Goal: Information Seeking & Learning: Find contact information

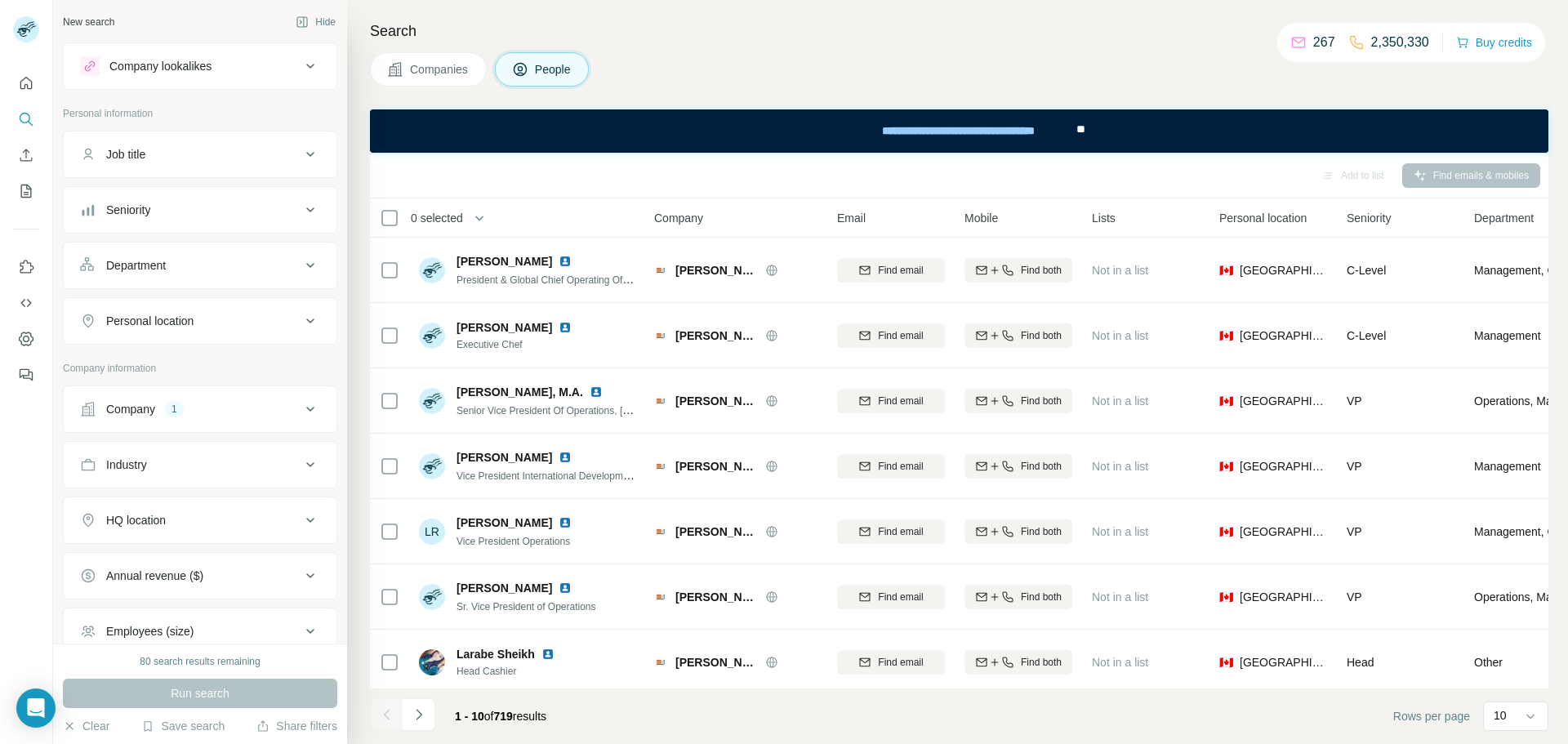
click at [203, 418] on button "Company 1" at bounding box center [199, 409] width 273 height 39
click at [169, 496] on div "marybrowns.com Clear all" at bounding box center [199, 478] width 240 height 87
click at [169, 487] on icon "button" at bounding box center [175, 487] width 13 height 13
click at [160, 457] on input "text" at bounding box center [199, 449] width 240 height 29
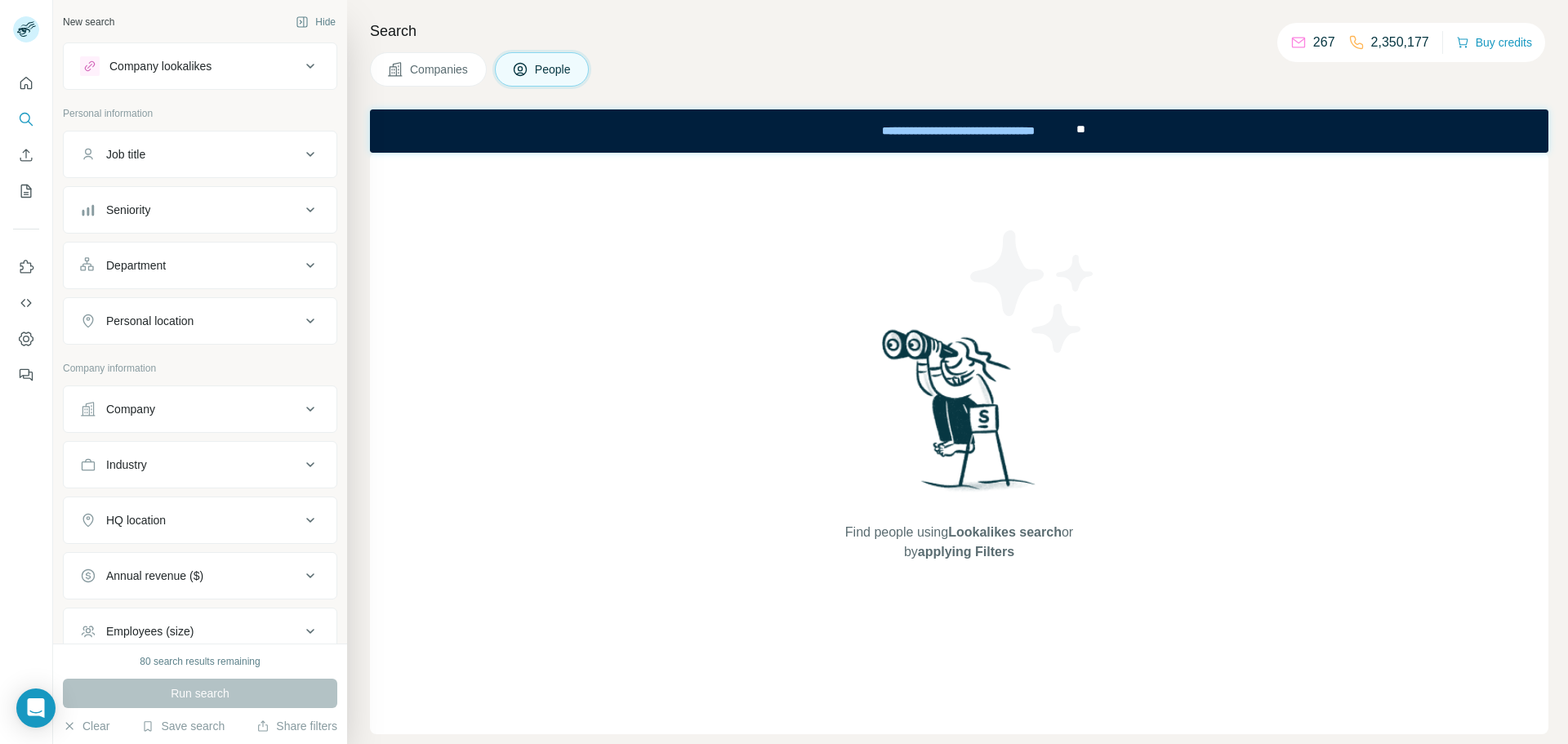
click at [533, 312] on div "Find people using Lookalikes search or by applying Filters" at bounding box center [959, 442] width 1178 height 581
click at [591, 342] on div "Find people using Lookalikes search or by applying Filters" at bounding box center [959, 442] width 1178 height 581
click at [312, 410] on icon at bounding box center [310, 409] width 20 height 20
click at [462, 62] on span "Companies" at bounding box center [440, 70] width 60 height 16
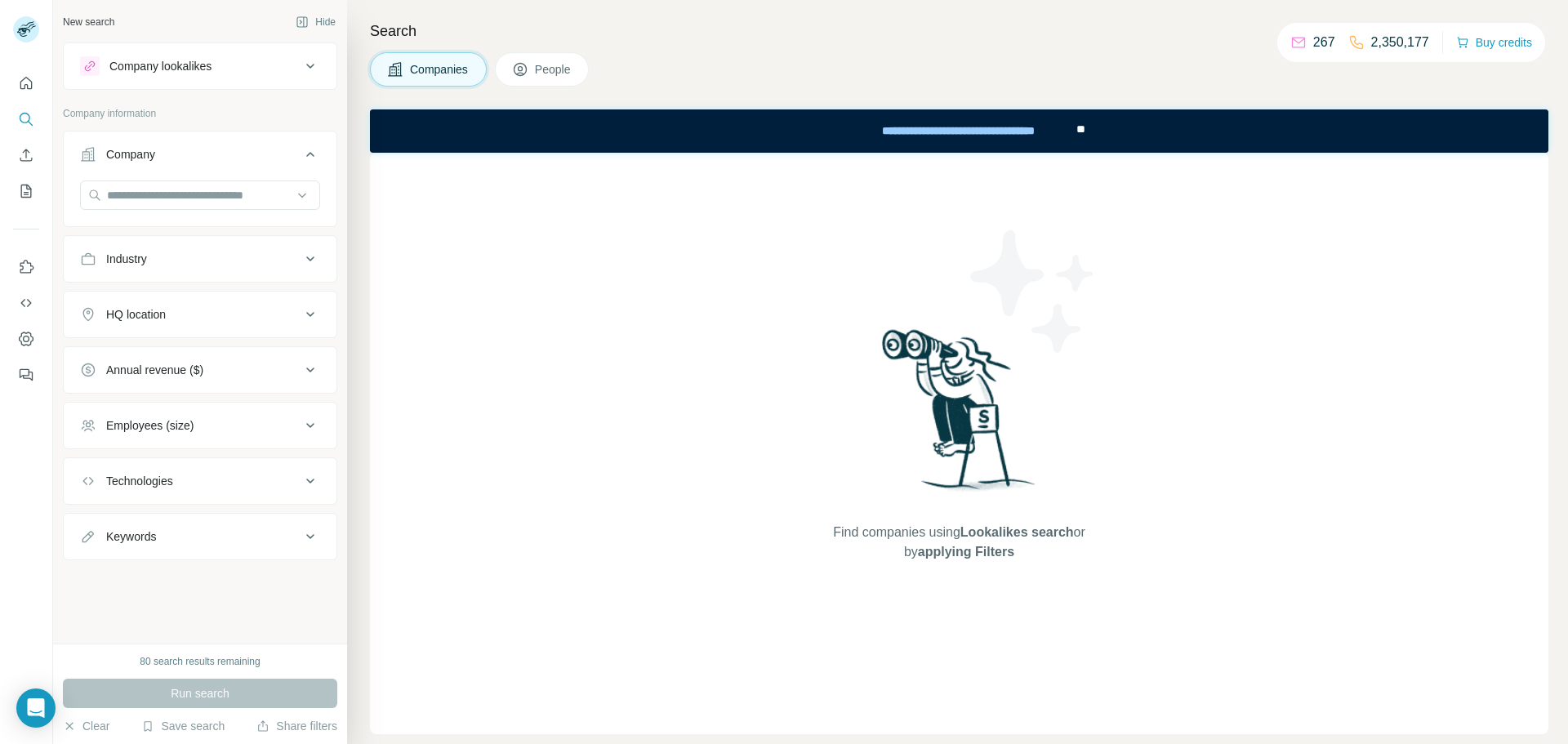
click at [553, 65] on span "People" at bounding box center [553, 70] width 37 height 16
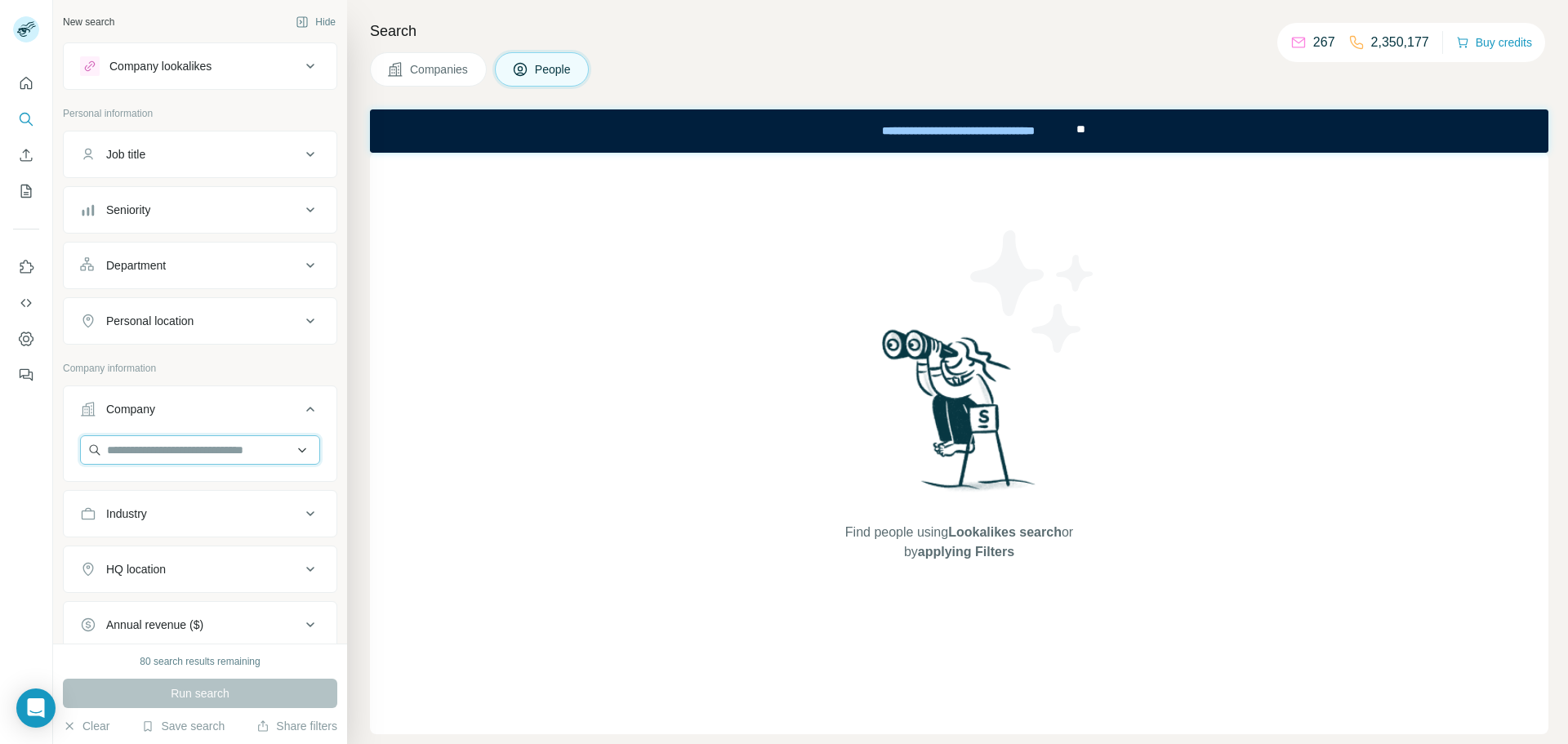
click at [202, 449] on input "text" at bounding box center [199, 449] width 240 height 29
type input "******"
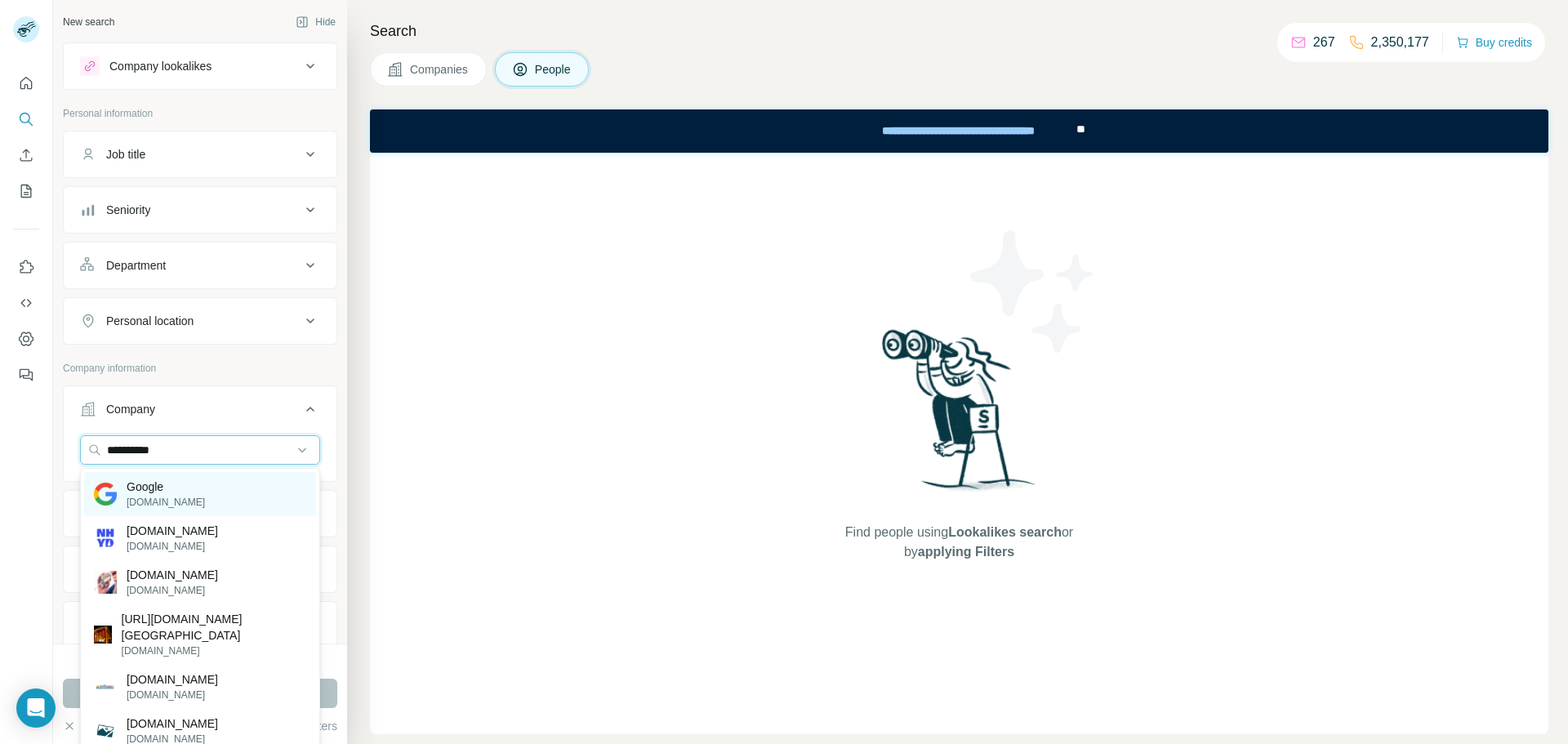
type input "**********"
click at [135, 498] on p "[DOMAIN_NAME]" at bounding box center [166, 502] width 78 height 14
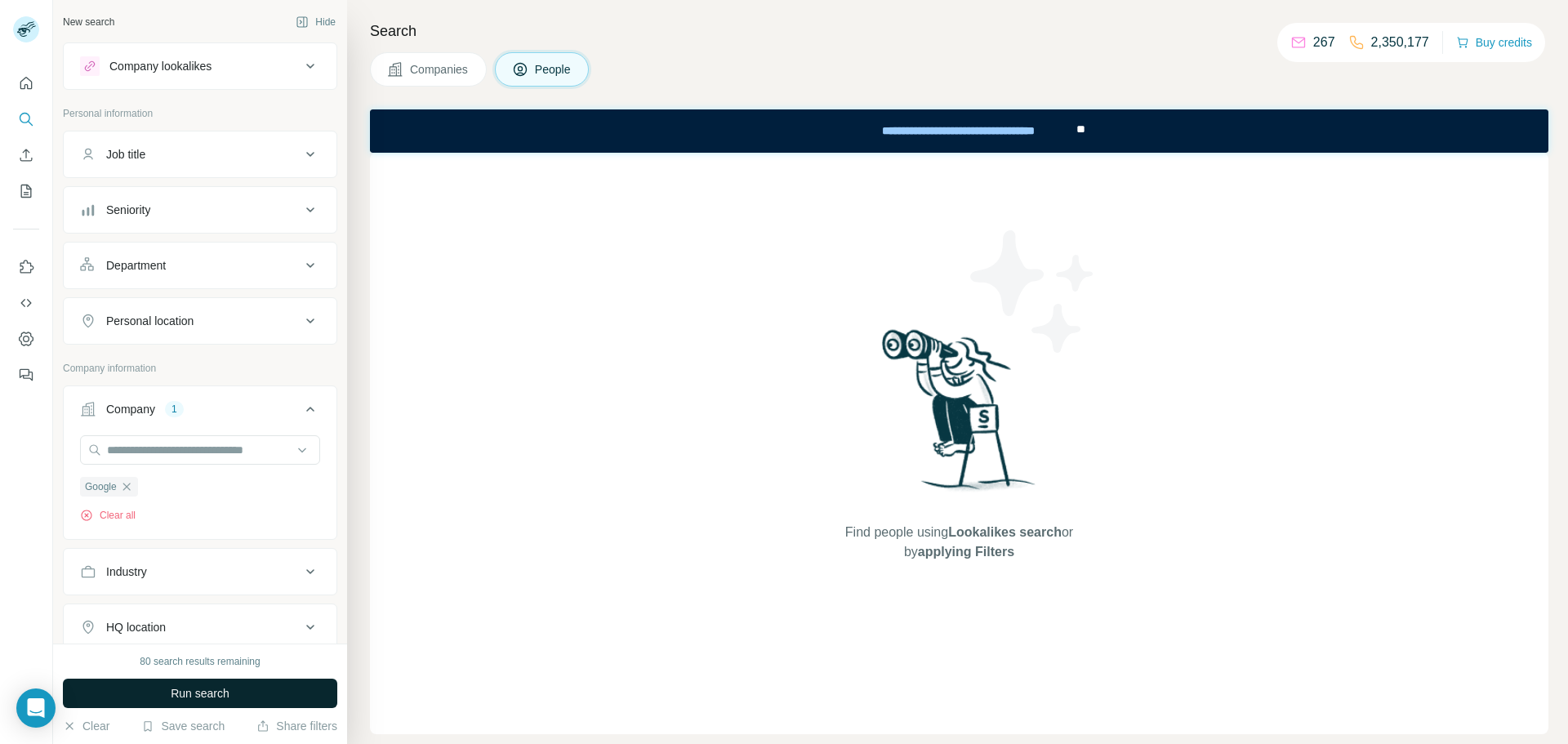
click at [227, 703] on button "Run search" at bounding box center [199, 693] width 275 height 29
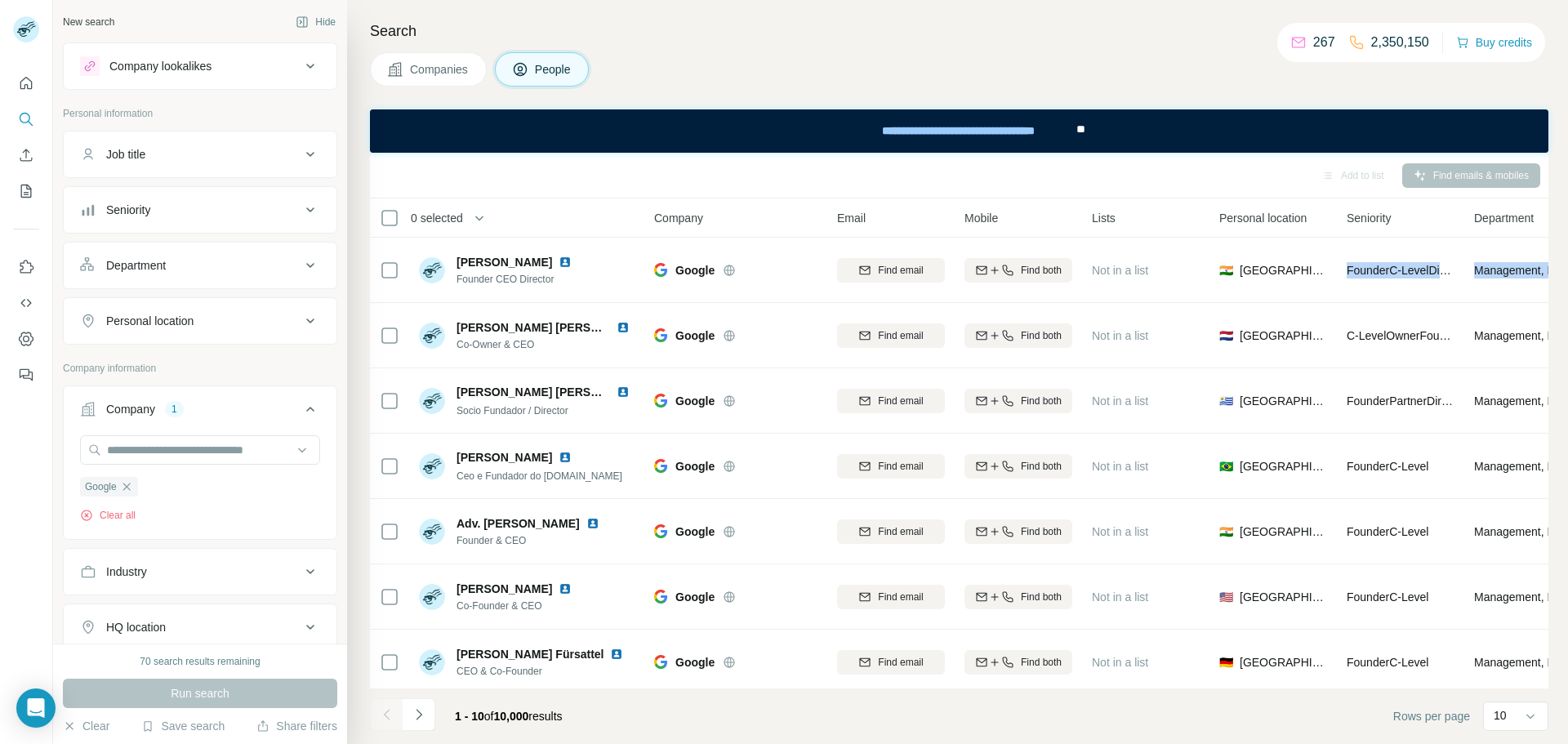
scroll to position [0, 227]
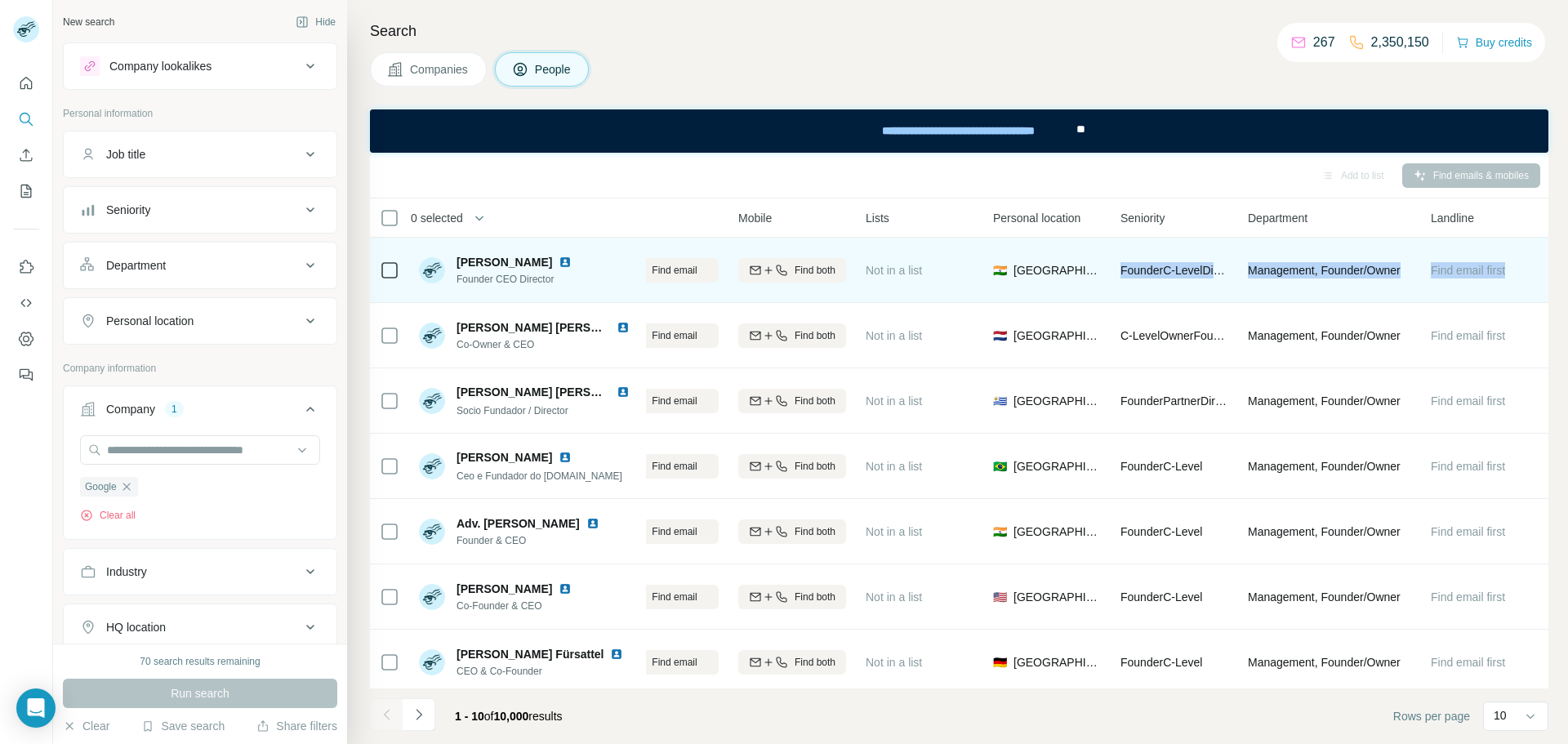
drag, startPoint x: 1345, startPoint y: 267, endPoint x: 1457, endPoint y: 278, distance: 112.5
click at [1564, 276] on div "Search Companies People Add to list Find emails & mobiles 0 selected People Com…" at bounding box center [957, 372] width 1221 height 744
click at [1176, 269] on span "Founder C-Level Director" at bounding box center [1181, 270] width 121 height 13
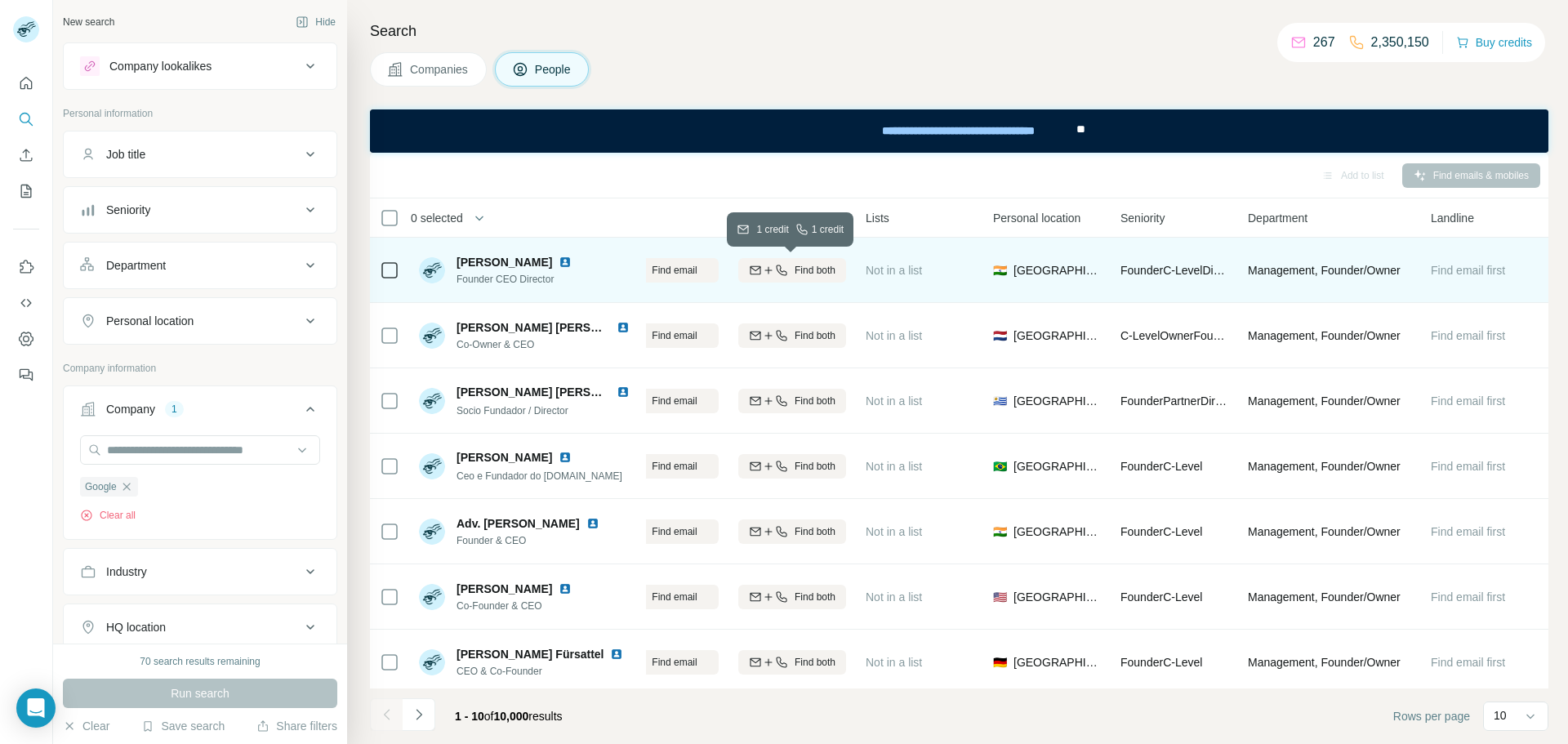
click at [802, 271] on span "Find both" at bounding box center [814, 270] width 41 height 14
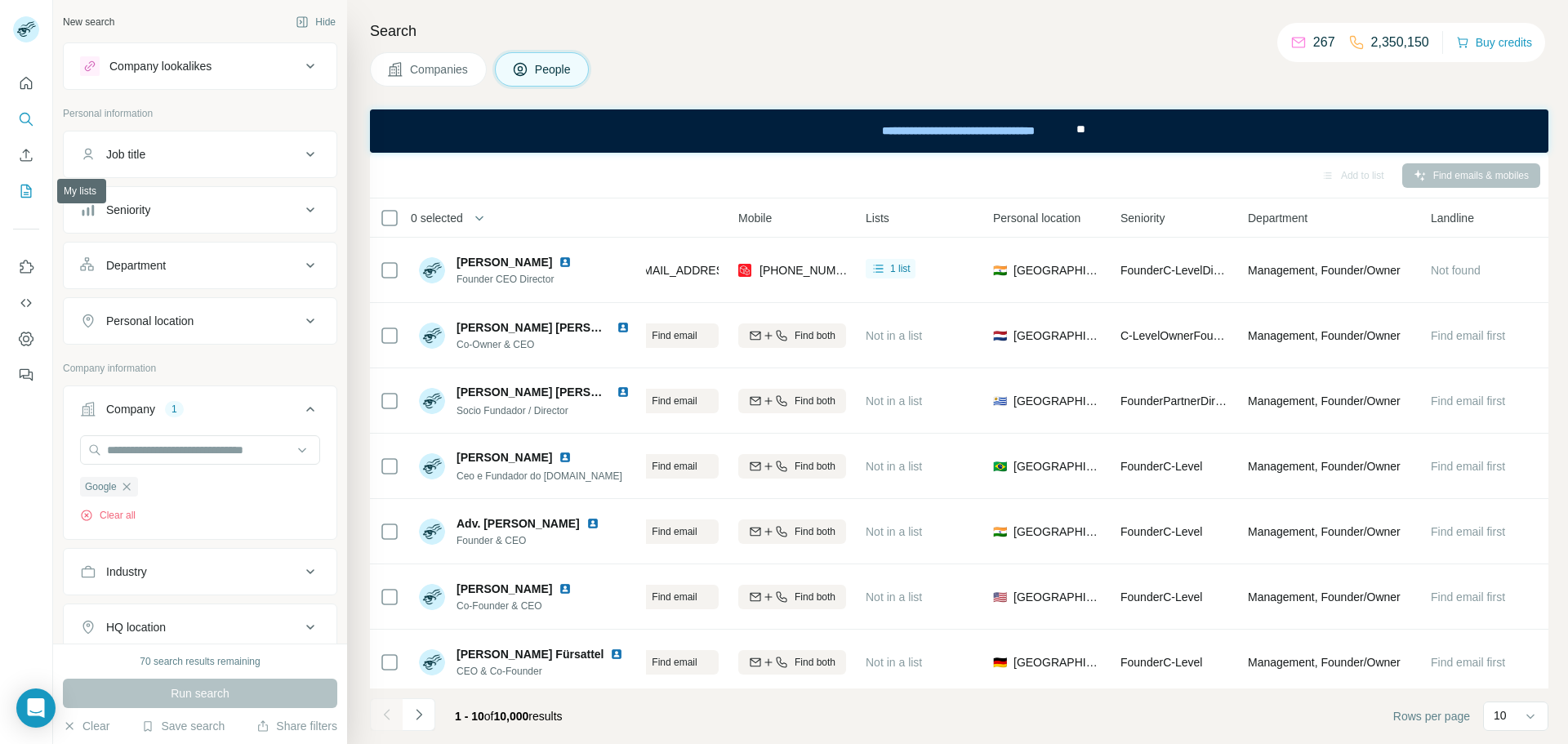
click at [21, 188] on icon "My lists" at bounding box center [26, 191] width 16 height 16
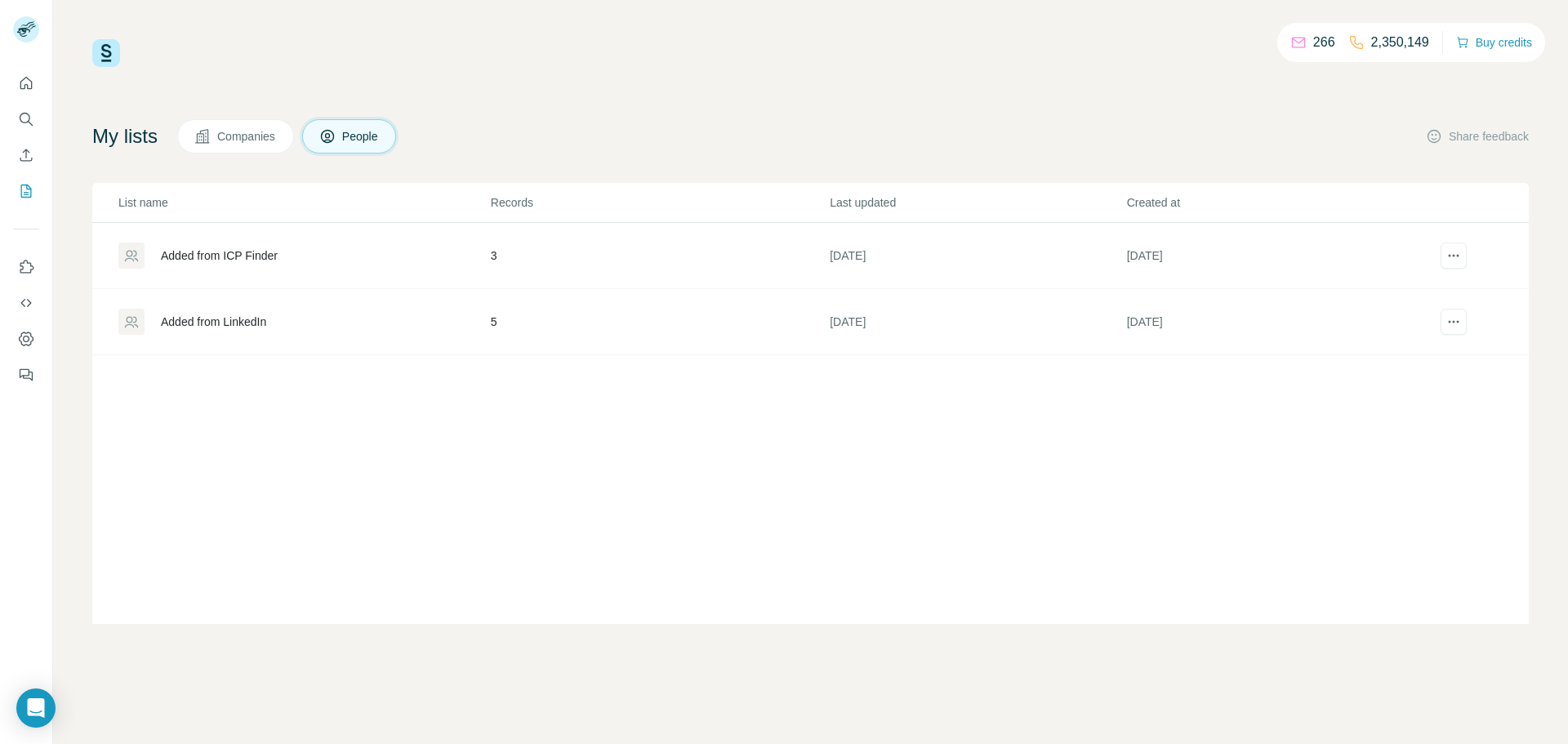
click at [237, 253] on div "Added from ICP Finder" at bounding box center [218, 256] width 117 height 16
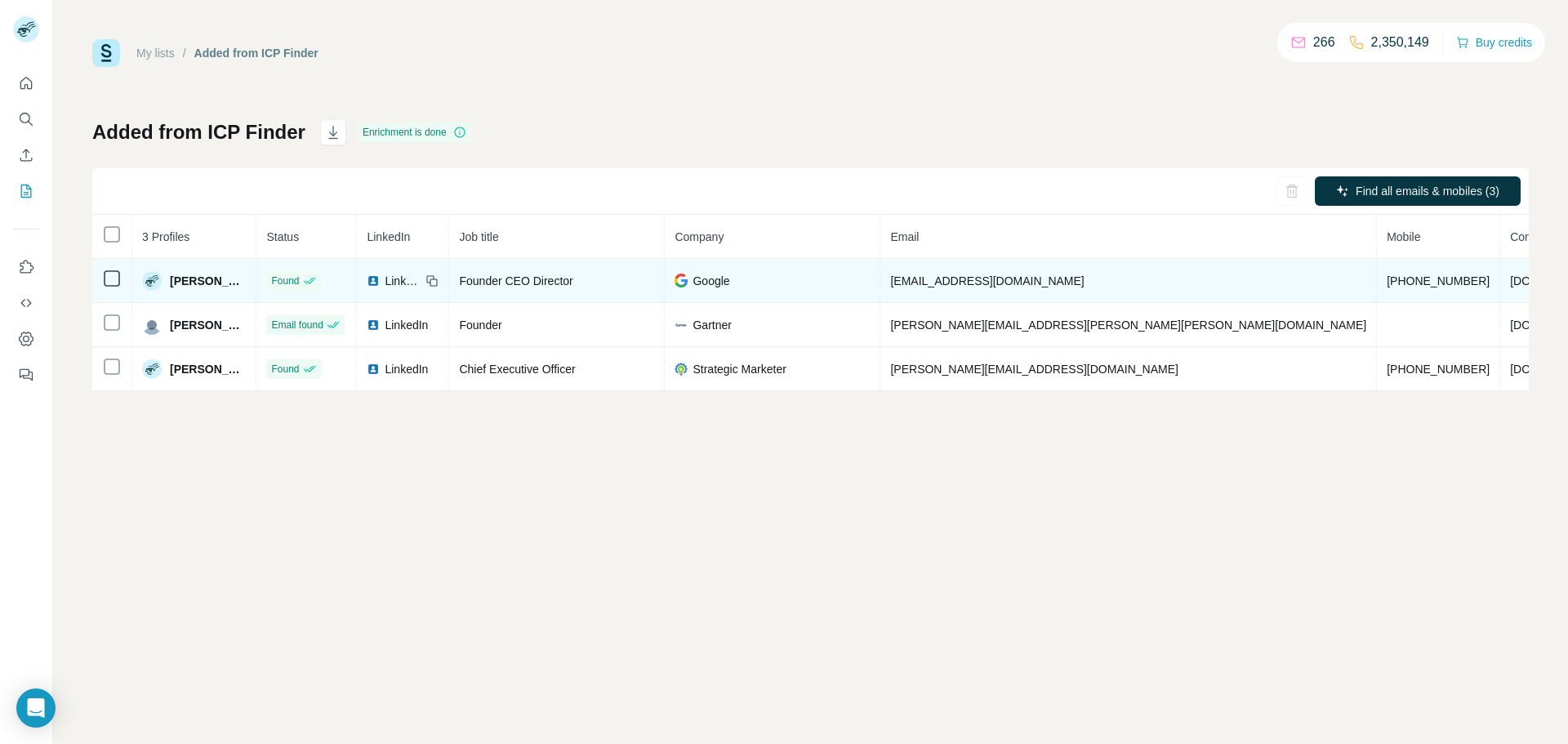
click at [416, 285] on span "LinkedIn" at bounding box center [402, 281] width 36 height 16
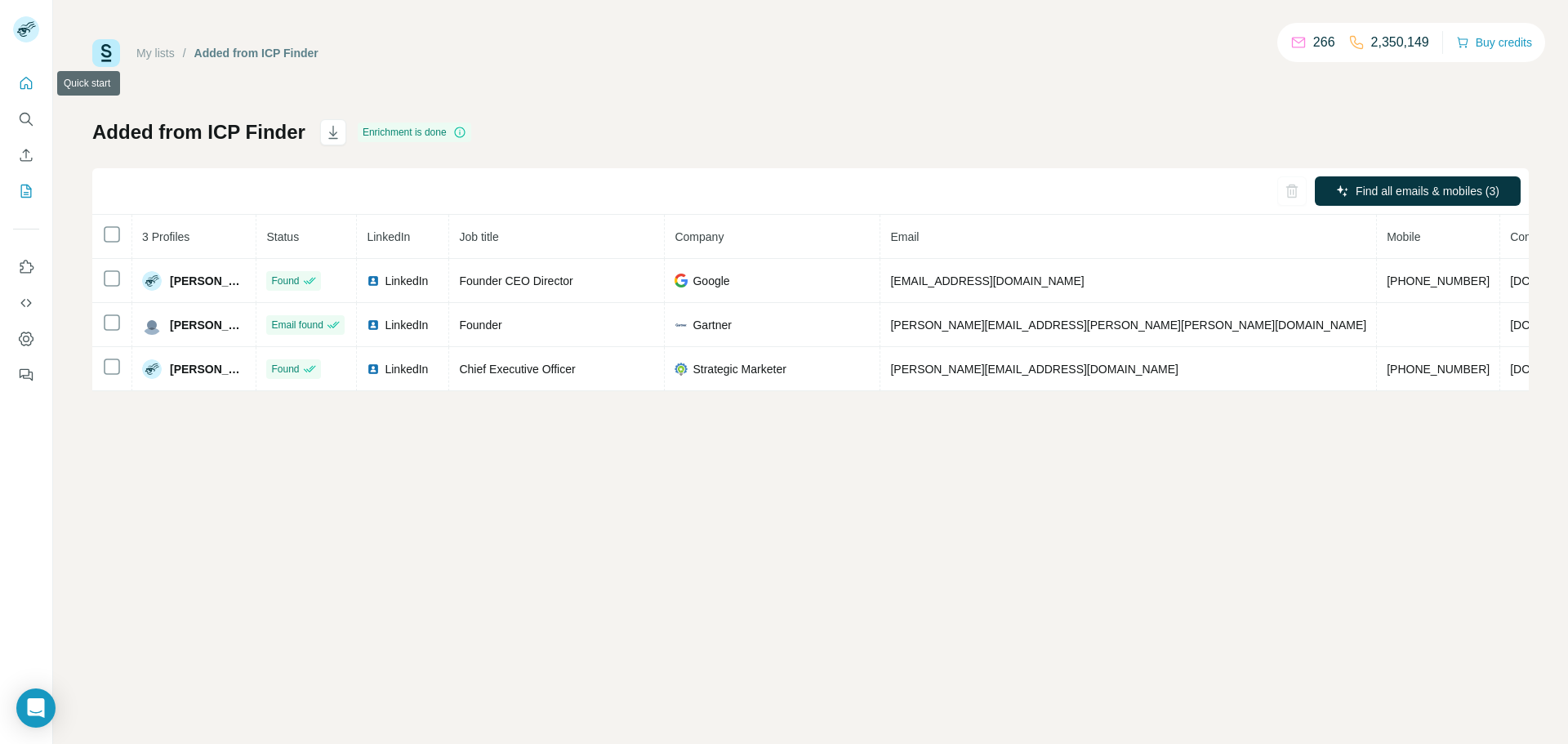
click at [23, 80] on icon "Quick start" at bounding box center [26, 83] width 16 height 16
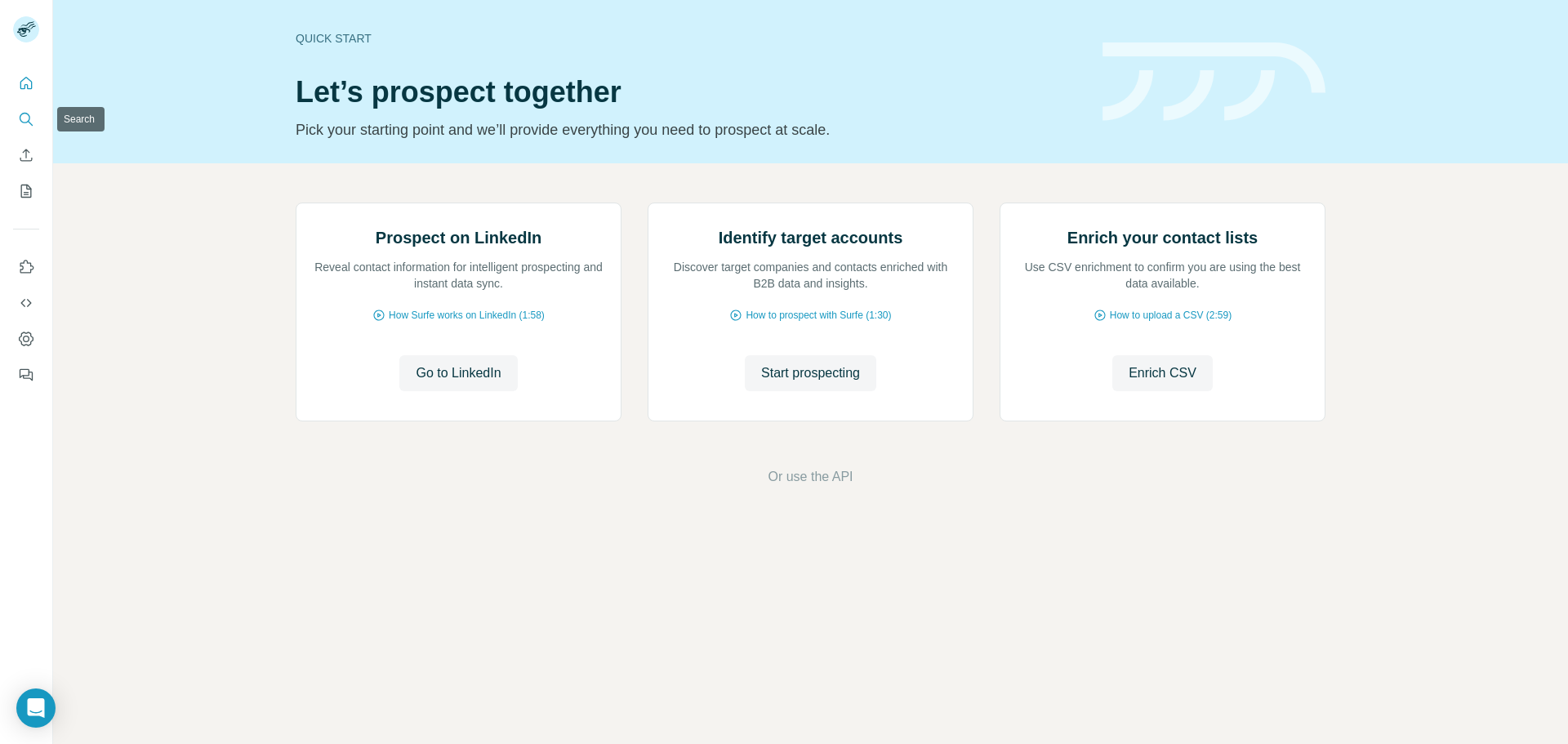
click at [28, 114] on icon "Search" at bounding box center [25, 118] width 11 height 11
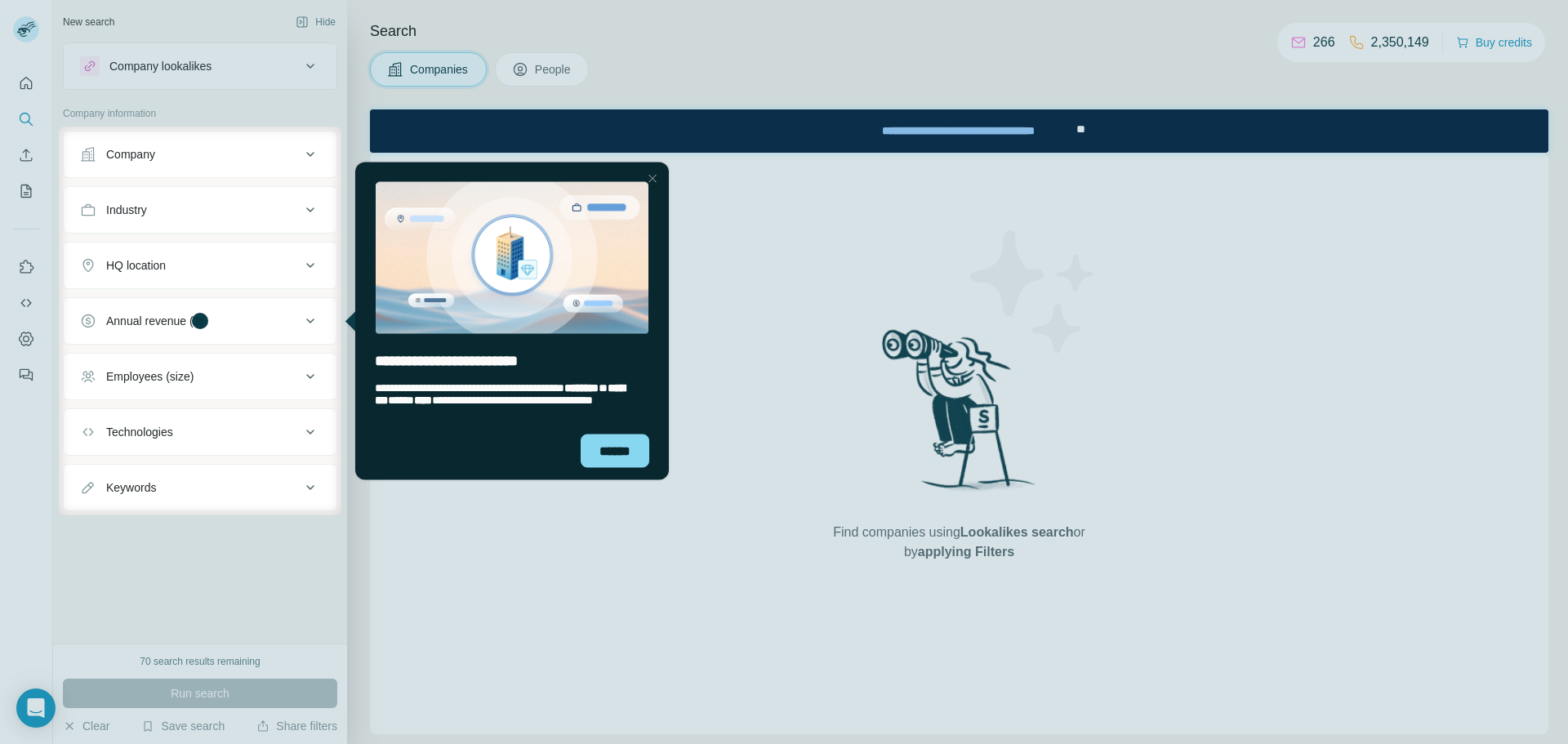
drag, startPoint x: 653, startPoint y: 176, endPoint x: 973, endPoint y: 344, distance: 361.4
click at [653, 176] on div at bounding box center [653, 179] width 20 height 20
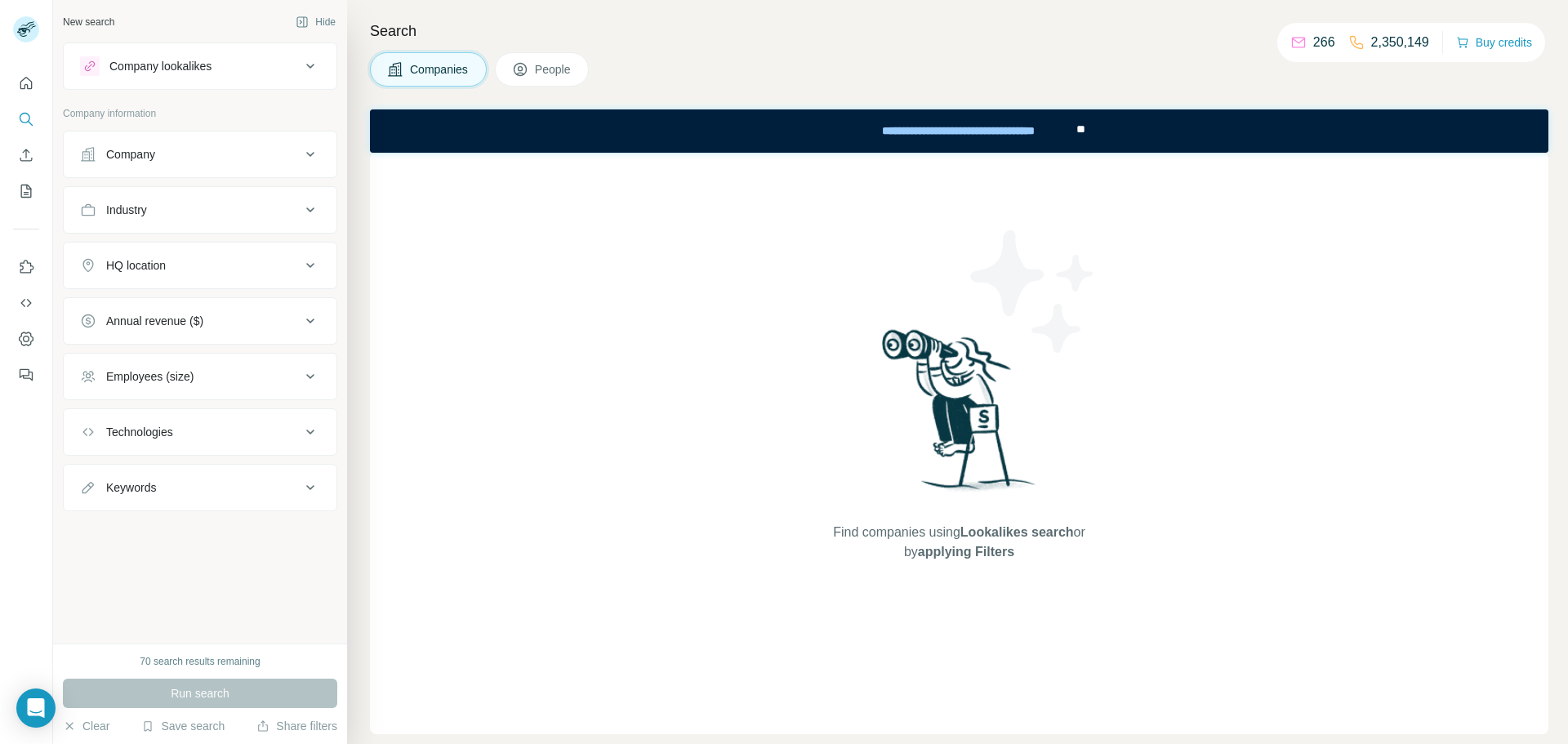
drag, startPoint x: 530, startPoint y: 64, endPoint x: 522, endPoint y: 67, distance: 8.5
click at [528, 63] on icon at bounding box center [520, 70] width 16 height 16
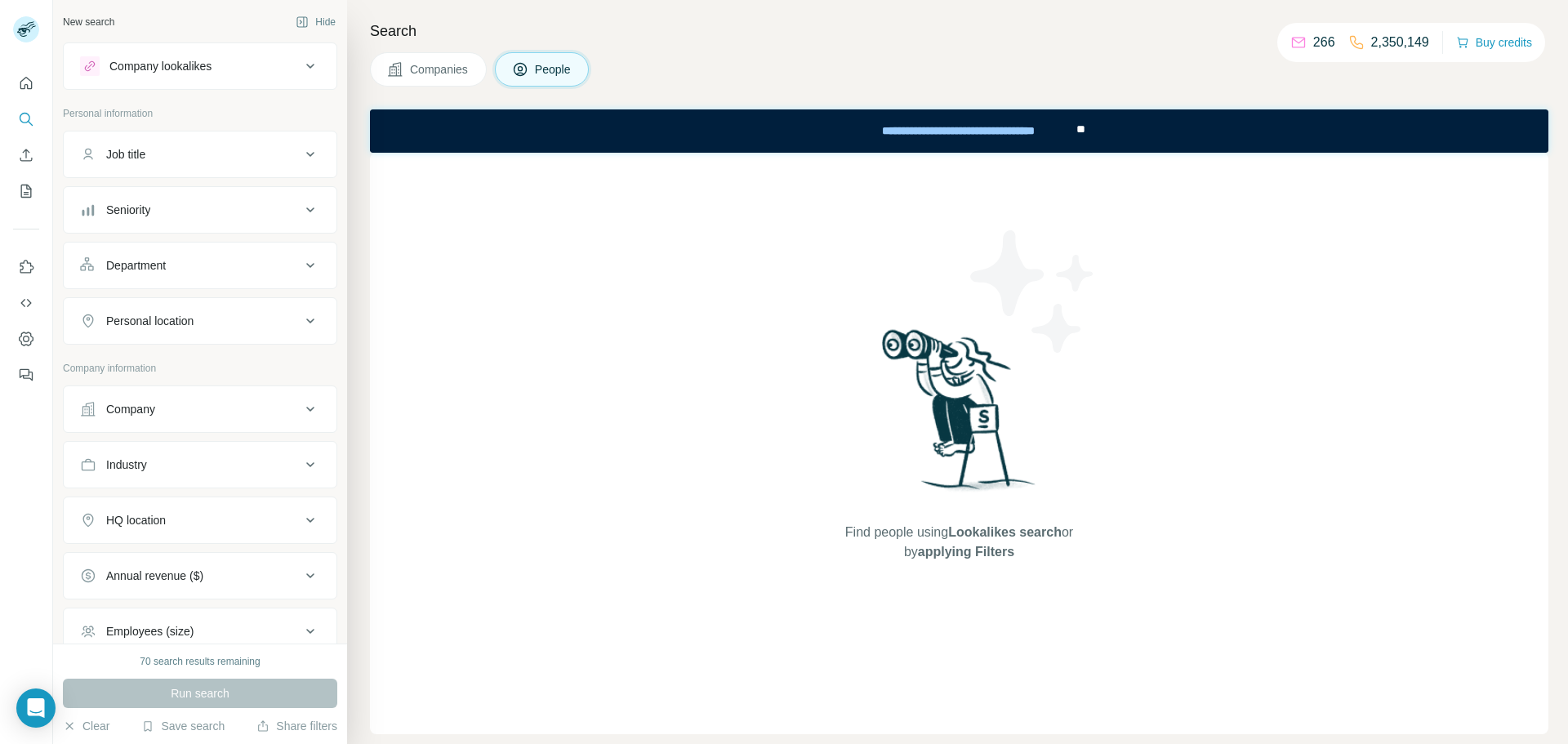
click at [179, 407] on div "Company" at bounding box center [189, 409] width 220 height 16
click at [154, 451] on input "text" at bounding box center [199, 449] width 240 height 29
click at [193, 449] on input "*****" at bounding box center [199, 449] width 240 height 29
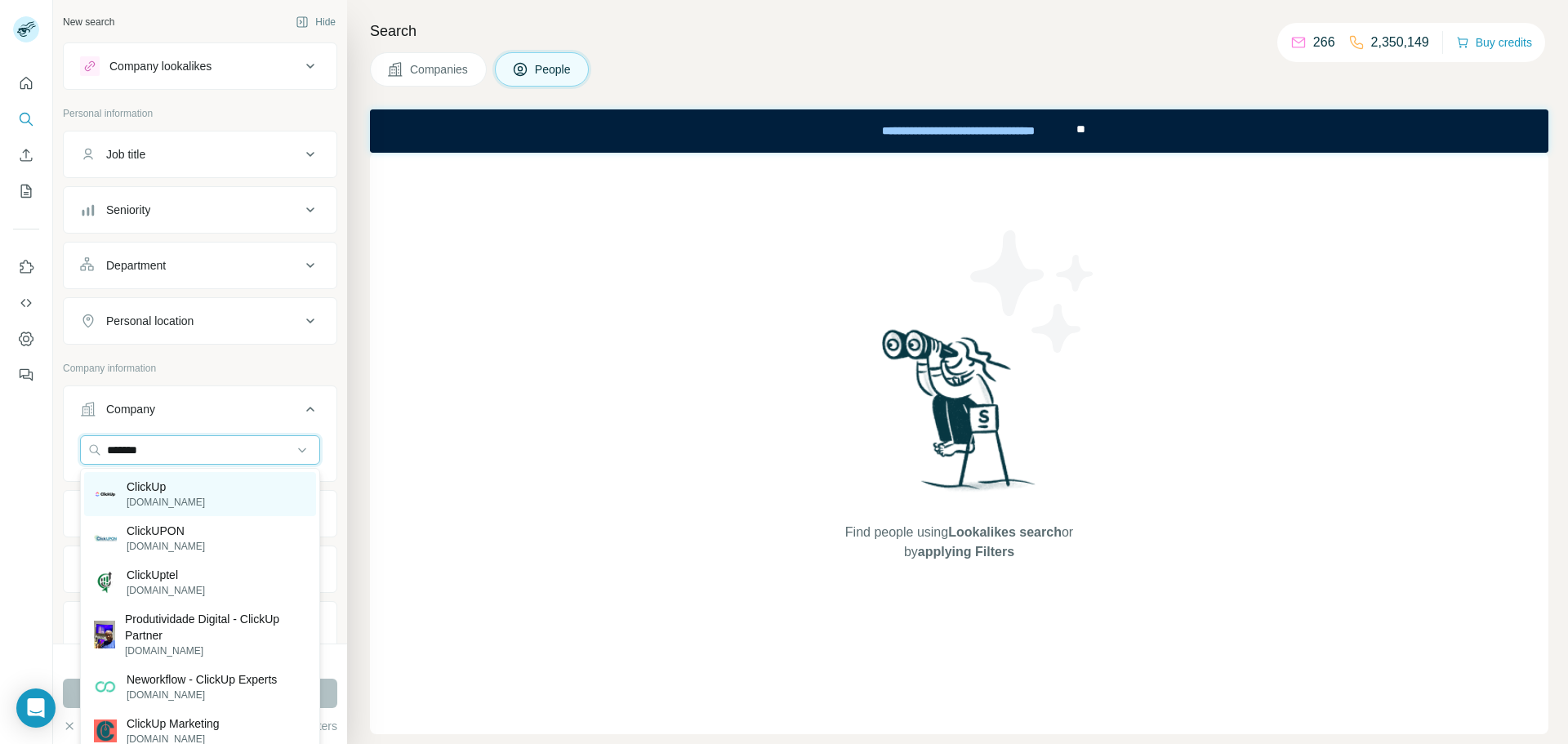
type input "*******"
click at [189, 498] on div "ClickUp [DOMAIN_NAME]" at bounding box center [200, 494] width 232 height 44
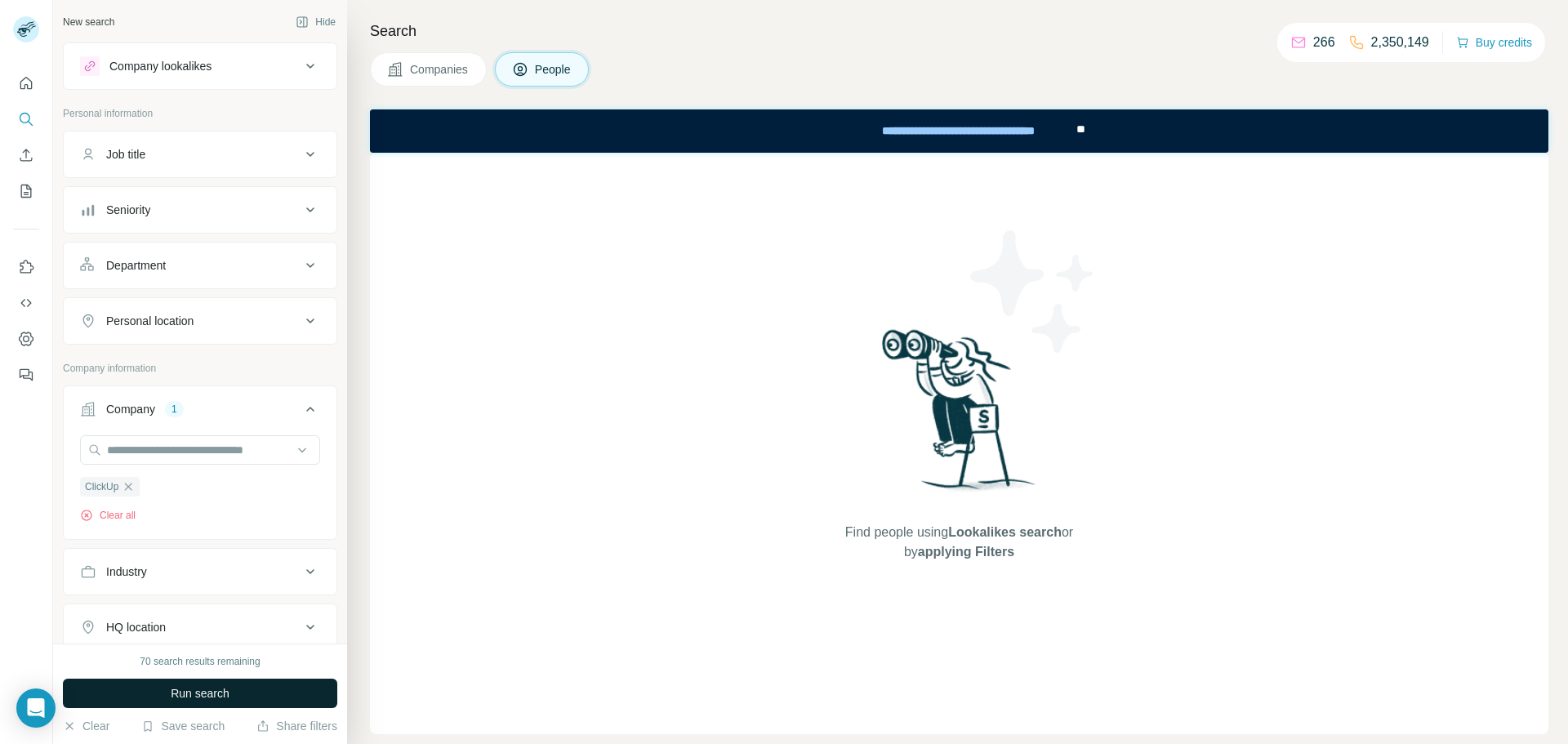
click at [192, 696] on span "Run search" at bounding box center [199, 693] width 59 height 16
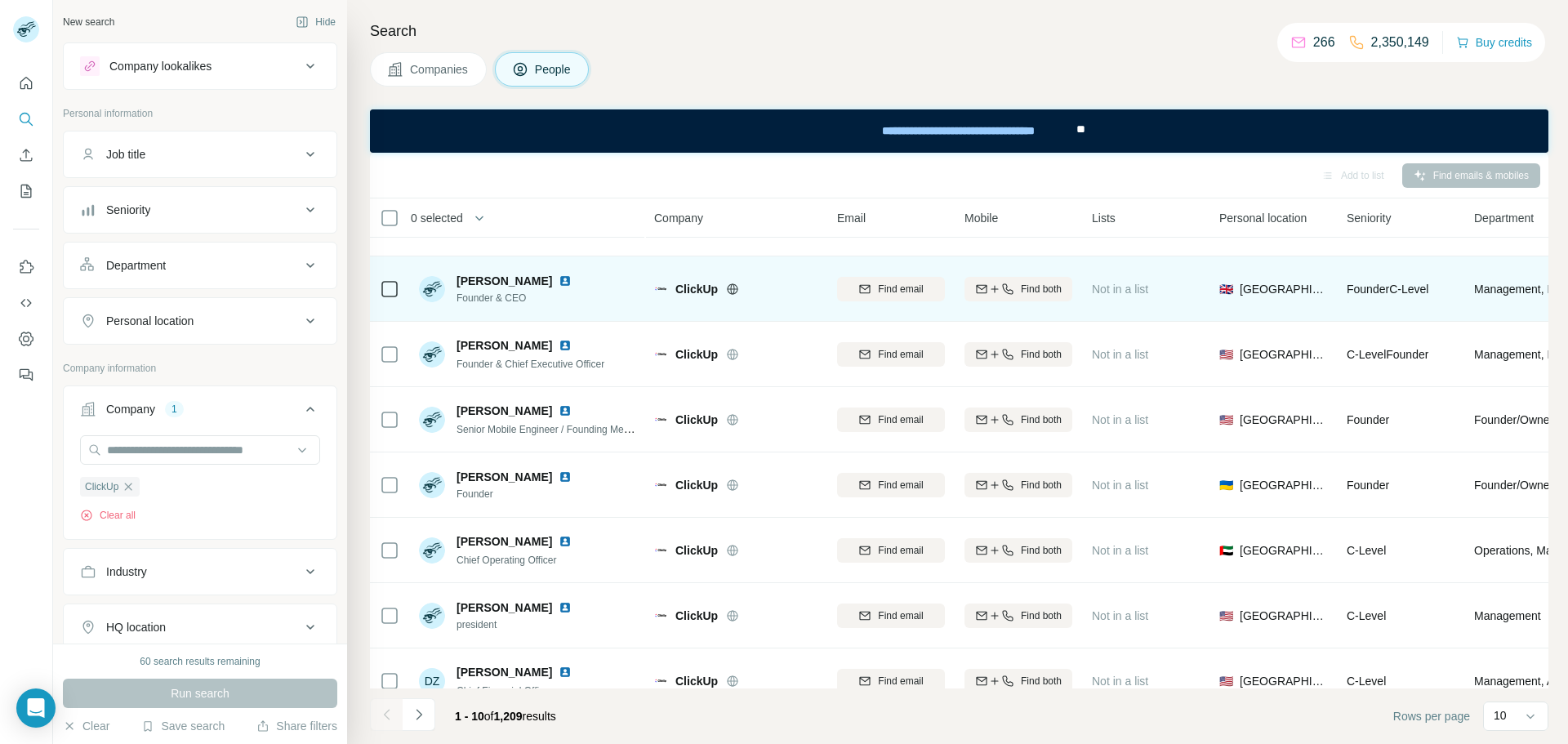
scroll to position [57, 0]
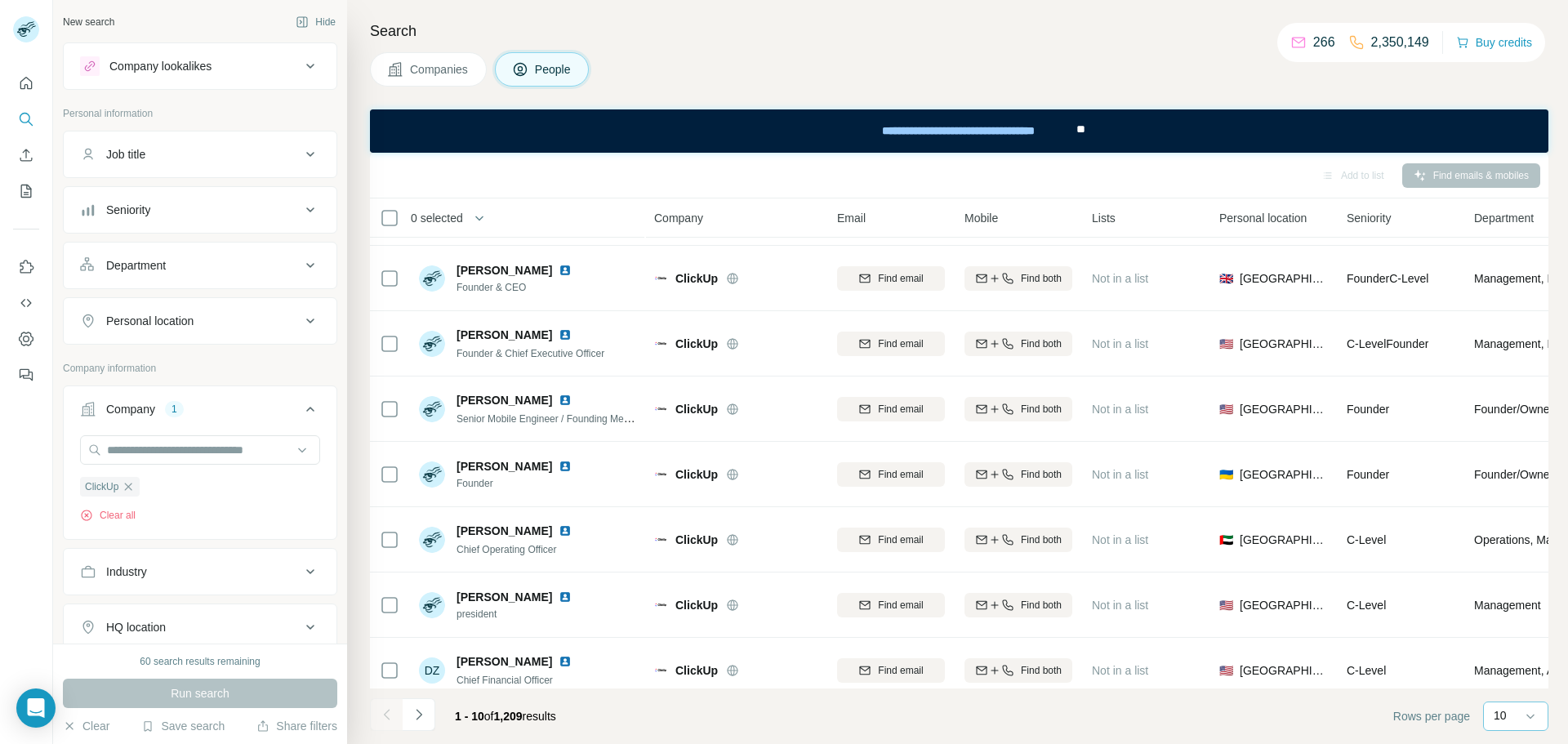
click at [1511, 719] on div "10" at bounding box center [1514, 715] width 41 height 16
click at [1510, 593] on p "60" at bounding box center [1503, 591] width 13 height 16
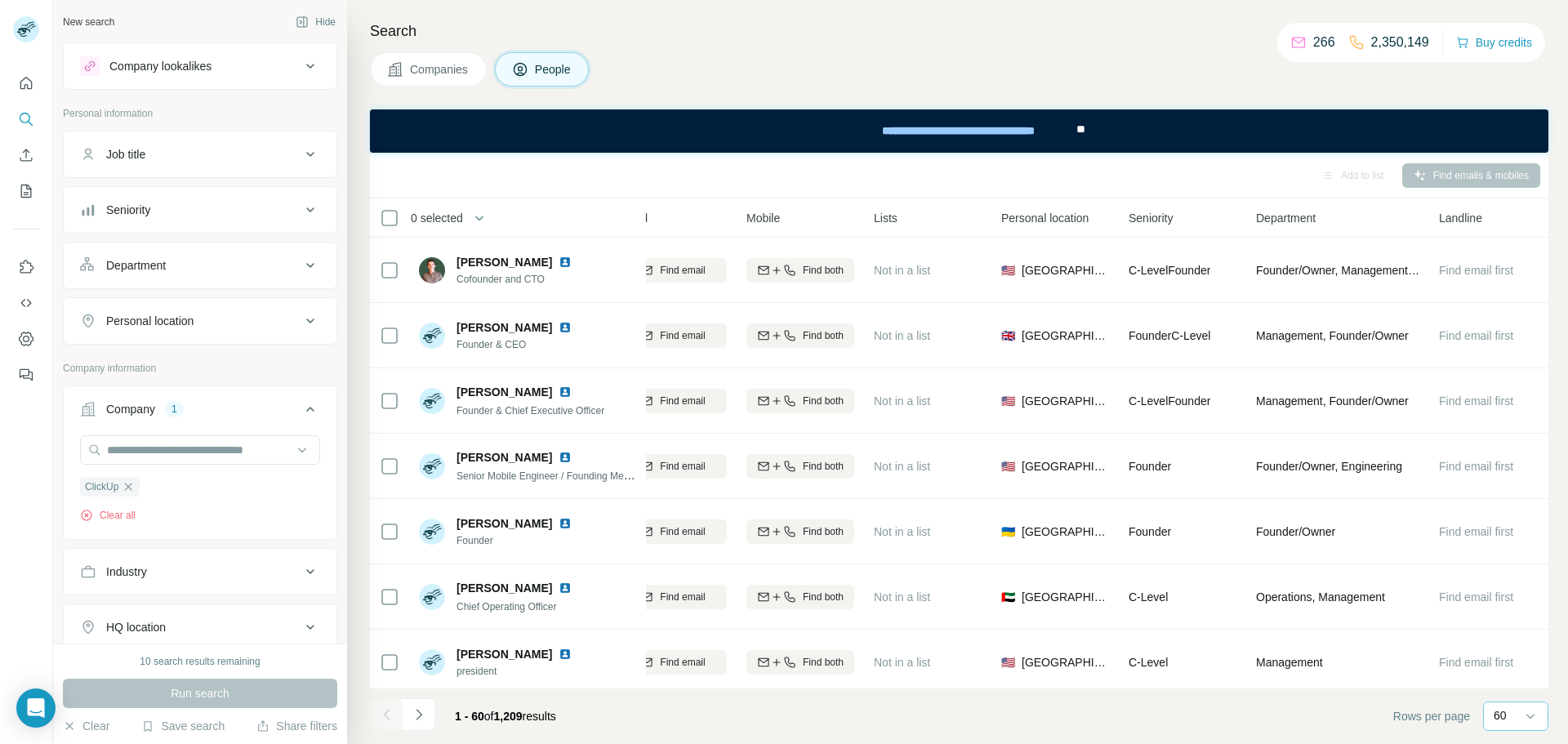
scroll to position [0, 227]
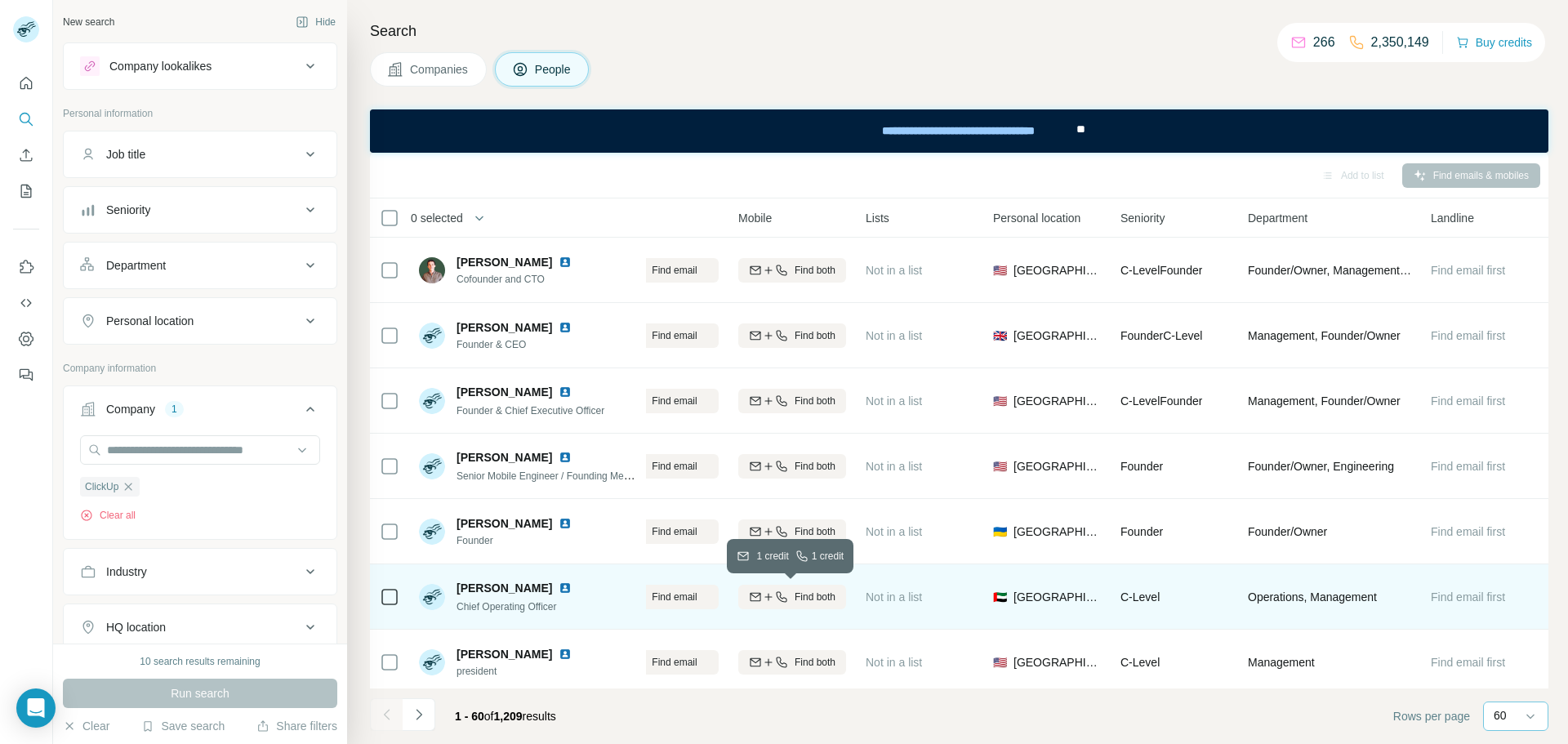
drag, startPoint x: 770, startPoint y: 596, endPoint x: 792, endPoint y: 615, distance: 29.1
click at [770, 596] on icon "button" at bounding box center [768, 596] width 13 height 13
click at [558, 592] on img at bounding box center [565, 587] width 13 height 13
click at [558, 588] on img at bounding box center [565, 587] width 13 height 13
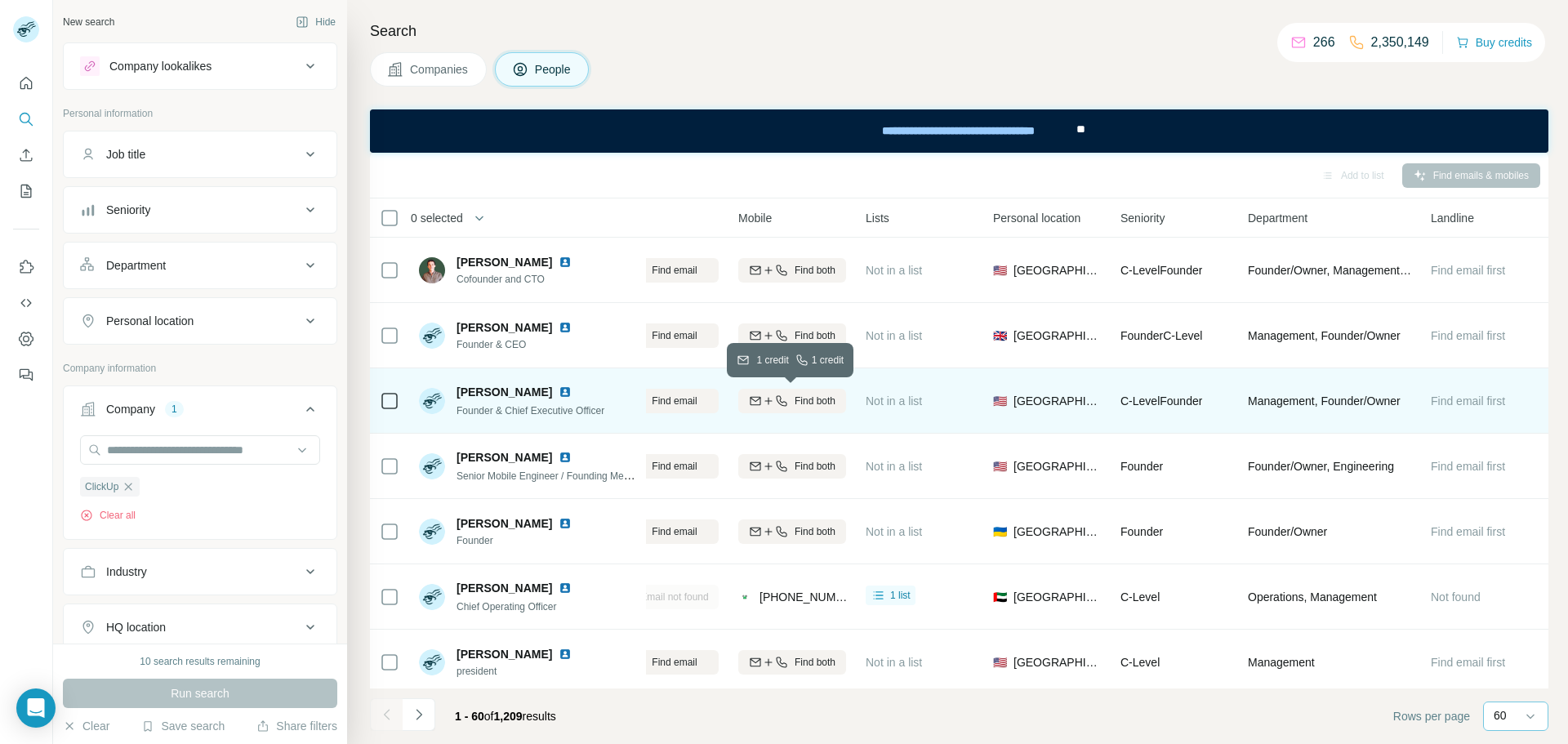
click at [789, 401] on div "Find both" at bounding box center [791, 401] width 108 height 14
click at [558, 391] on img at bounding box center [565, 391] width 13 height 13
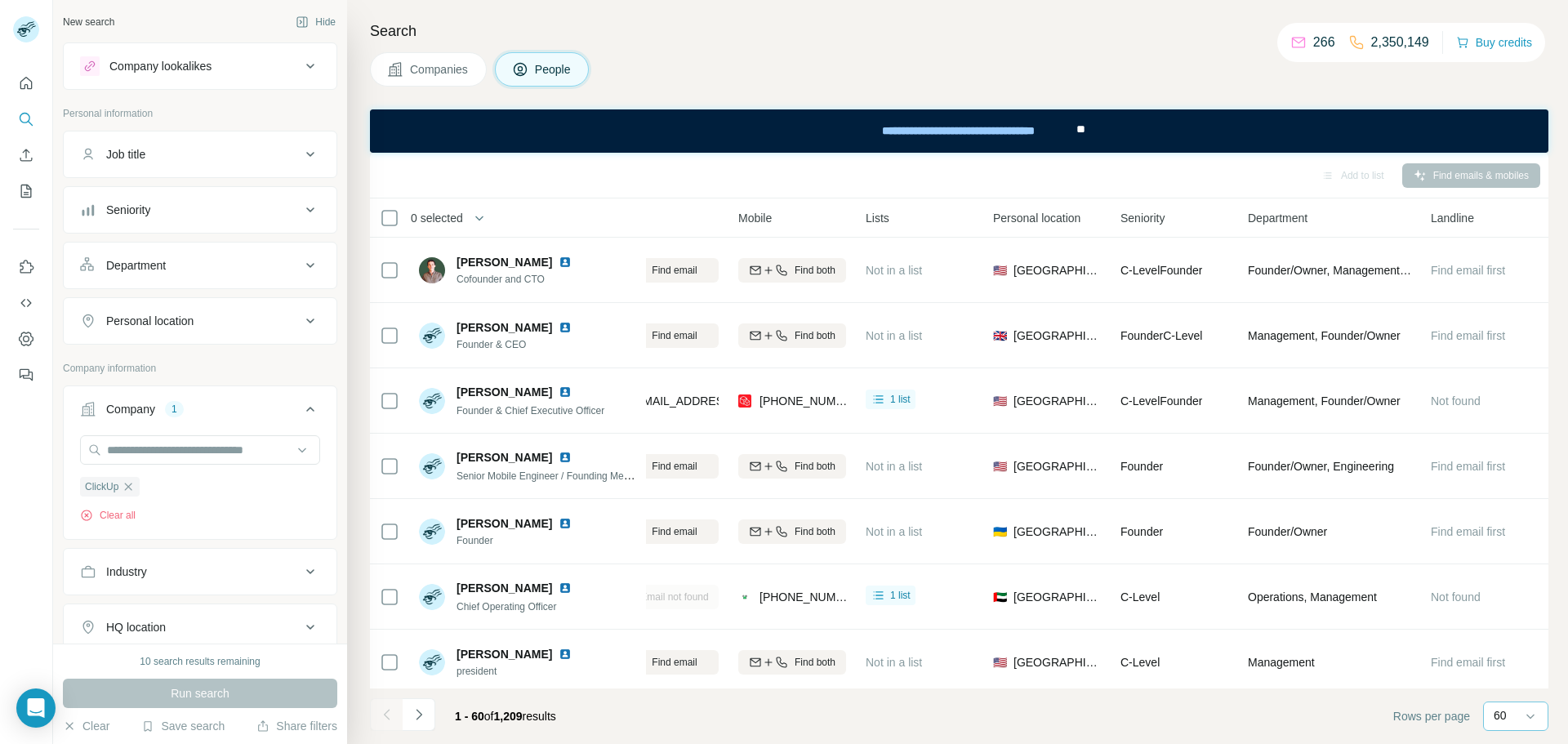
click at [1520, 716] on div "60" at bounding box center [1514, 715] width 41 height 16
click at [1515, 686] on div "10" at bounding box center [1515, 679] width 37 height 16
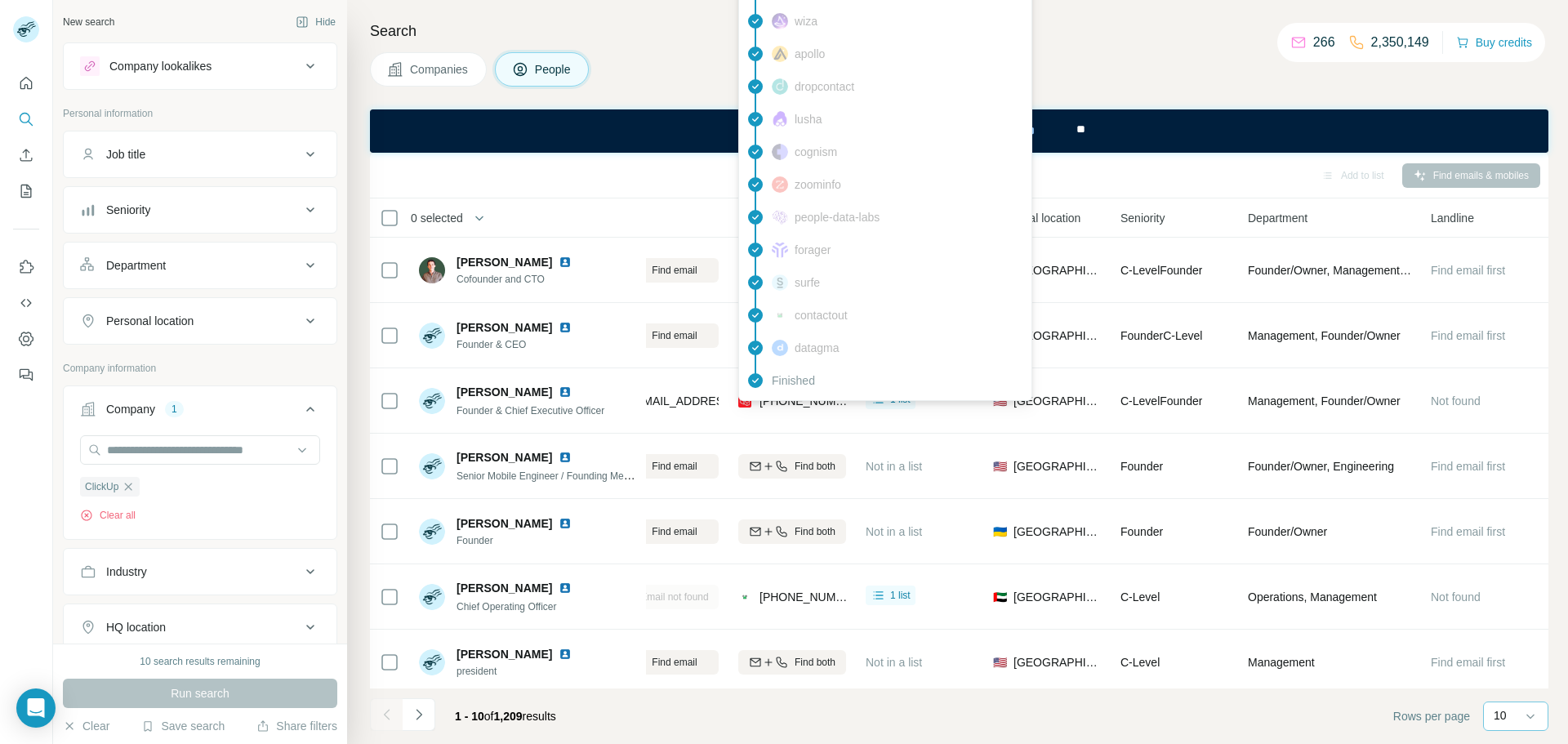
drag, startPoint x: 835, startPoint y: 24, endPoint x: 849, endPoint y: 5, distance: 23.6
click at [849, 5] on div "wiza" at bounding box center [885, 21] width 286 height 33
click at [799, 406] on span "[PHONE_NUMBER]" at bounding box center [811, 401] width 103 height 13
click at [1127, 63] on div "Companies People" at bounding box center [959, 70] width 1178 height 34
